Goal: Task Accomplishment & Management: Manage account settings

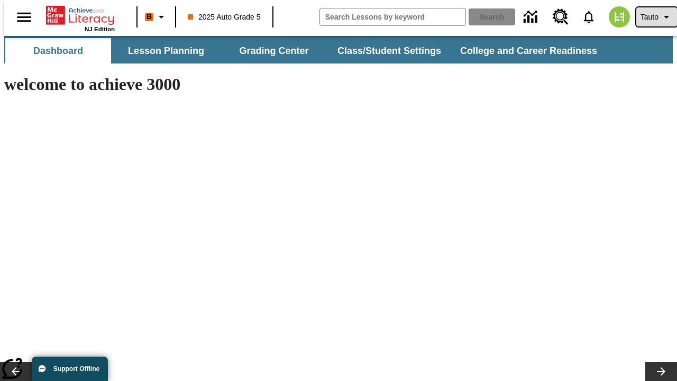
click at [651, 17] on span "Tauto" at bounding box center [650, 17] width 18 height 11
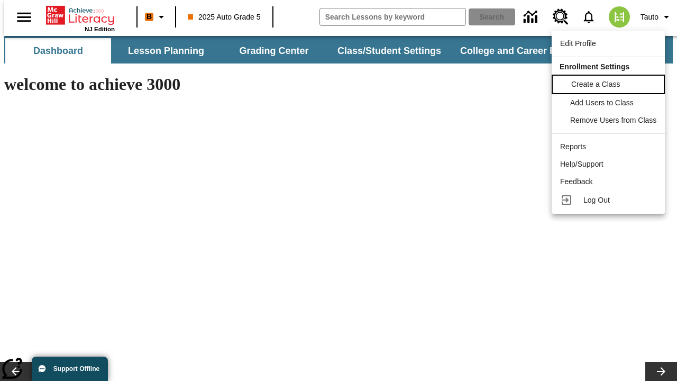
click at [610, 83] on span "Create a Class" at bounding box center [595, 84] width 49 height 8
click at [610, 103] on span "Add Users to Class" at bounding box center [602, 101] width 63 height 8
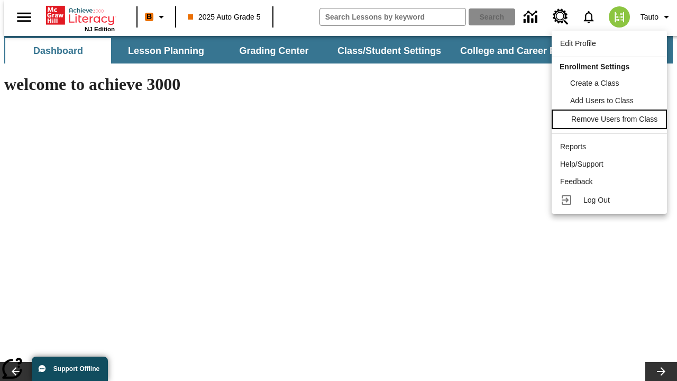
click at [610, 120] on span "Remove Users from Class" at bounding box center [614, 119] width 86 height 8
